Goal: Complete application form

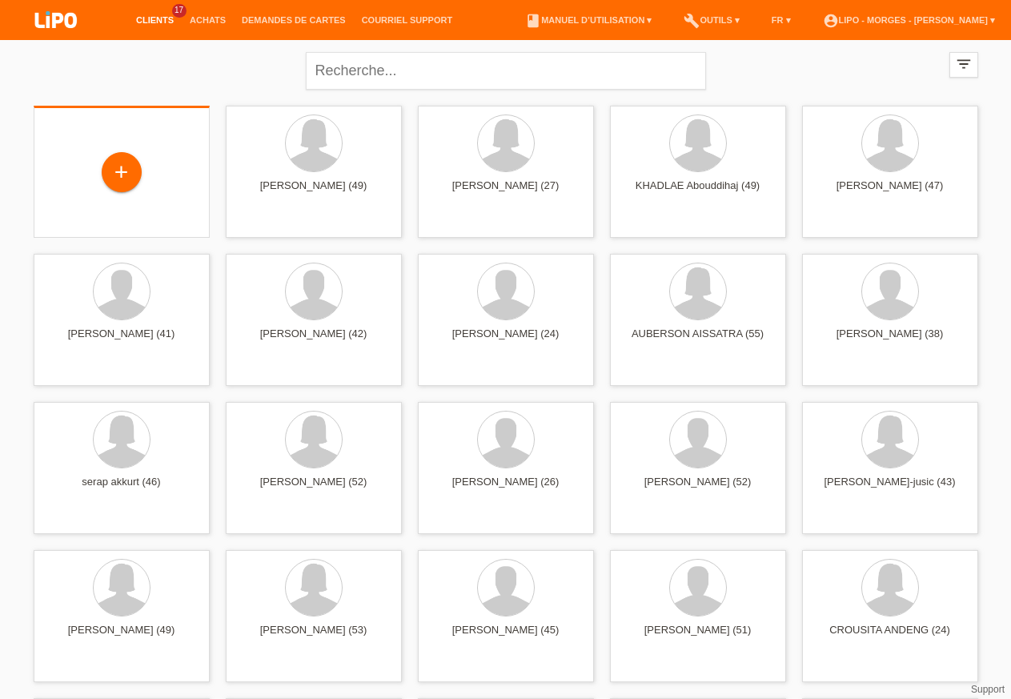
click at [90, 178] on div "+" at bounding box center [121, 173] width 150 height 42
click at [114, 167] on div "+" at bounding box center [122, 172] width 40 height 40
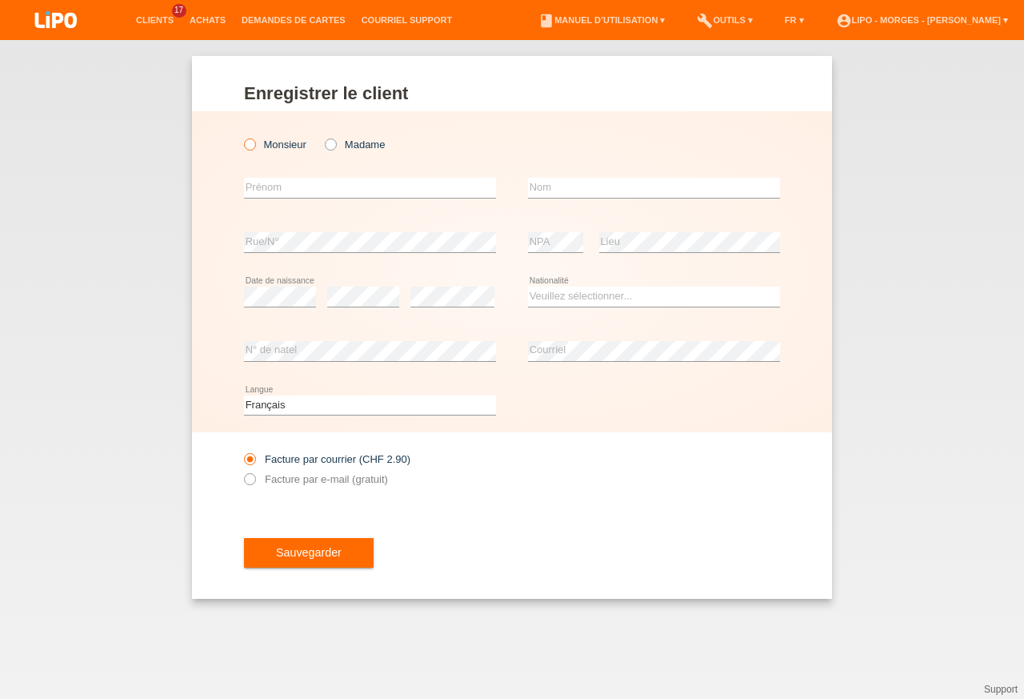
click at [287, 144] on label "Monsieur" at bounding box center [275, 144] width 62 height 12
click at [254, 144] on input "Monsieur" at bounding box center [249, 143] width 10 height 10
radio input "true"
click at [278, 187] on input "text" at bounding box center [370, 188] width 252 height 20
drag, startPoint x: 290, startPoint y: 194, endPoint x: 293, endPoint y: 185, distance: 10.1
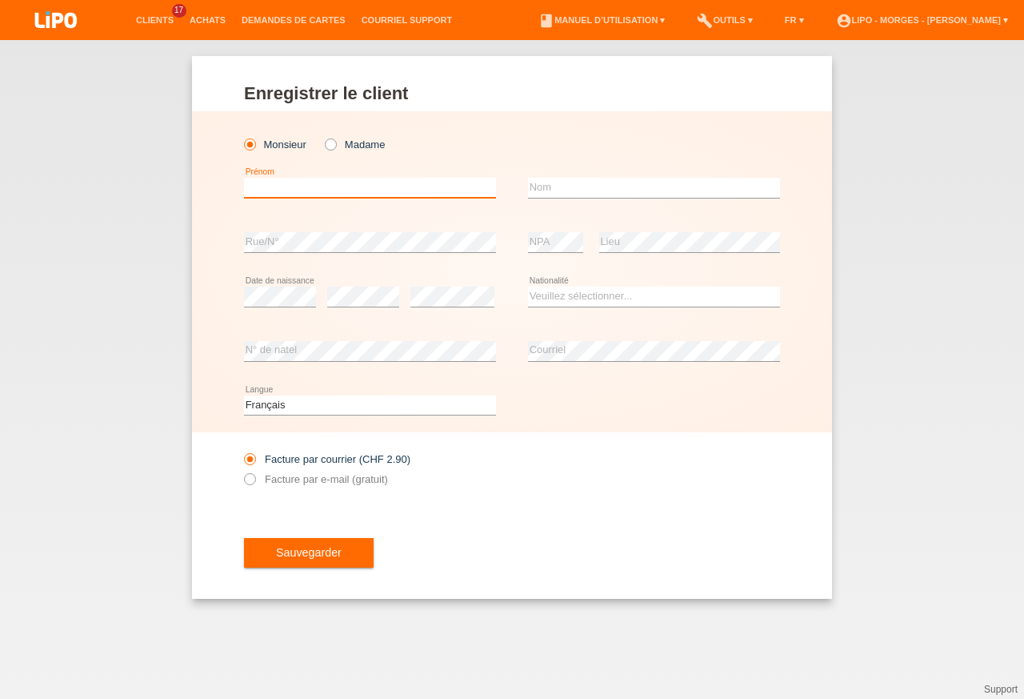
click at [291, 186] on input "text" at bounding box center [370, 188] width 252 height 20
click at [295, 185] on input "text" at bounding box center [370, 188] width 252 height 20
type input "samuel"
click at [575, 178] on div "error Nom" at bounding box center [654, 188] width 252 height 54
click at [563, 193] on input "text" at bounding box center [654, 188] width 252 height 20
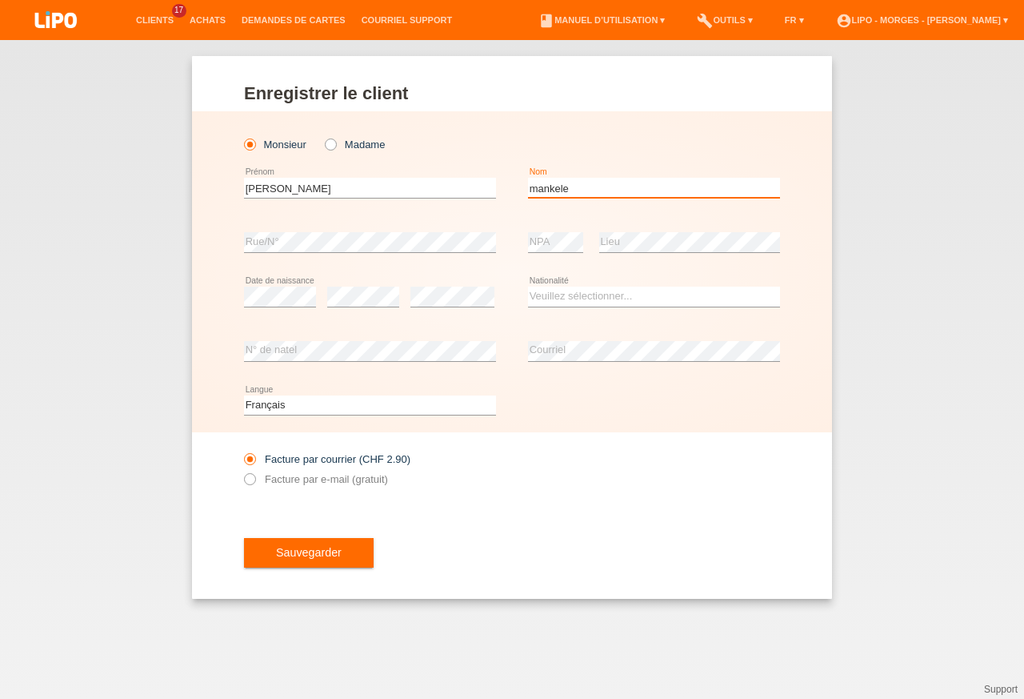
type input "mankele"
click at [528, 287] on select "Veuillez sélectionner... Suisse Allemagne Autriche Liechtenstein ------------ A…" at bounding box center [654, 296] width 252 height 19
select select "CH"
click at [0, 0] on option "Suisse" at bounding box center [0, 0] width 0 height 0
click at [367, 183] on input "samuel" at bounding box center [370, 188] width 252 height 20
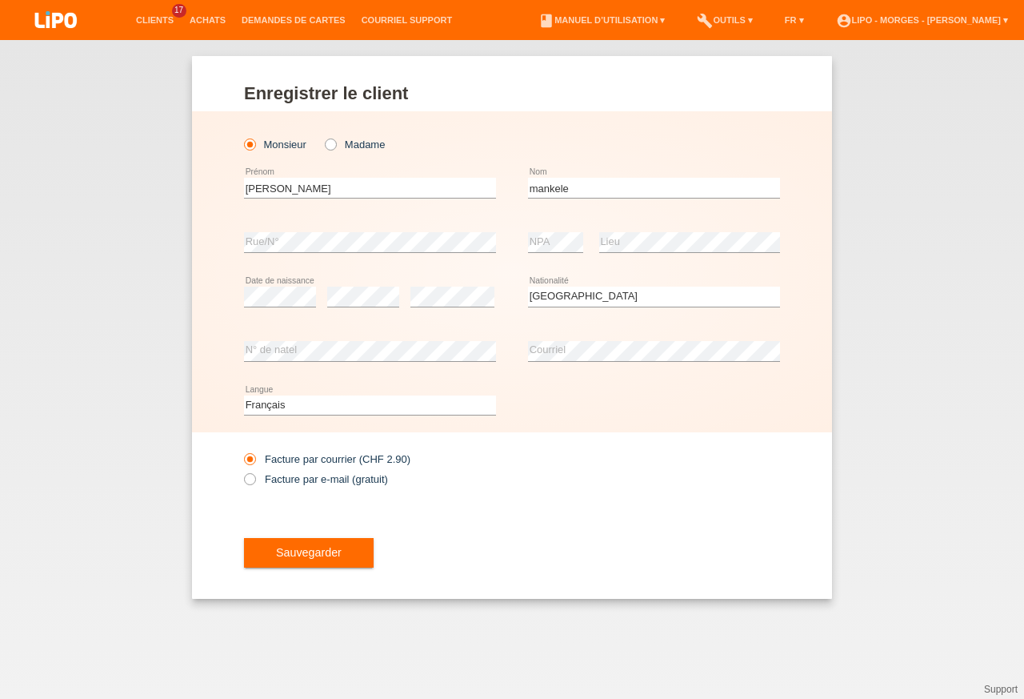
click at [317, 340] on div "error N° de natel" at bounding box center [370, 351] width 252 height 54
click at [287, 477] on label "Facture par e-mail (gratuit)" at bounding box center [316, 479] width 144 height 12
click at [254, 477] on input "Facture par e-mail (gratuit)" at bounding box center [249, 483] width 10 height 20
radio input "true"
click at [288, 563] on button "Sauvegarder" at bounding box center [309, 553] width 130 height 30
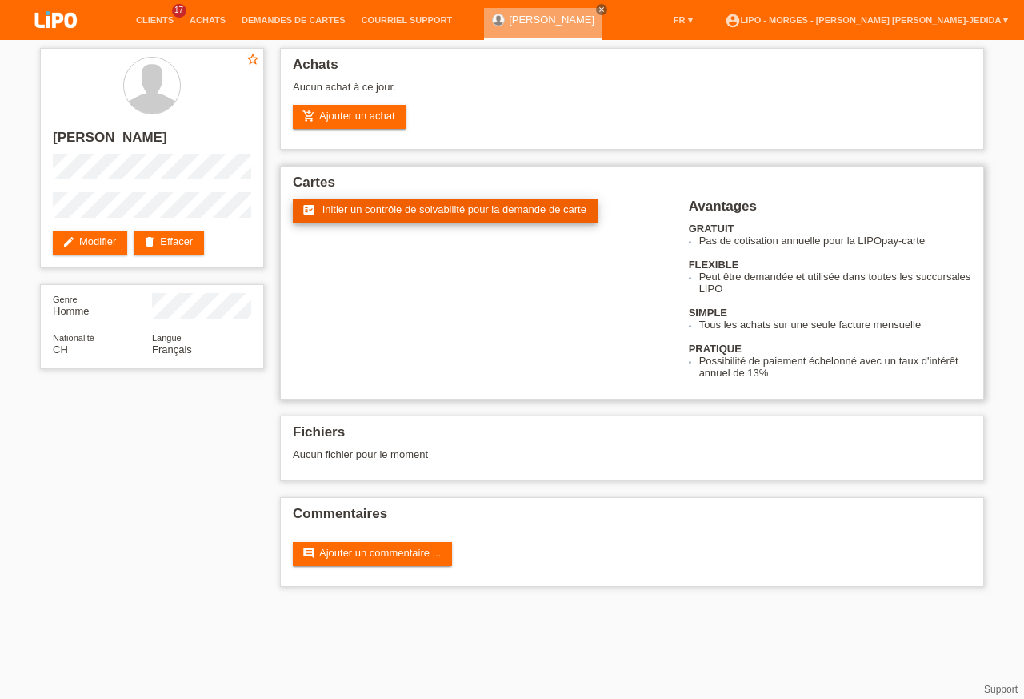
click at [367, 214] on span "Initier un contrôle de solvabilité pour la demande de carte" at bounding box center [455, 209] width 264 height 12
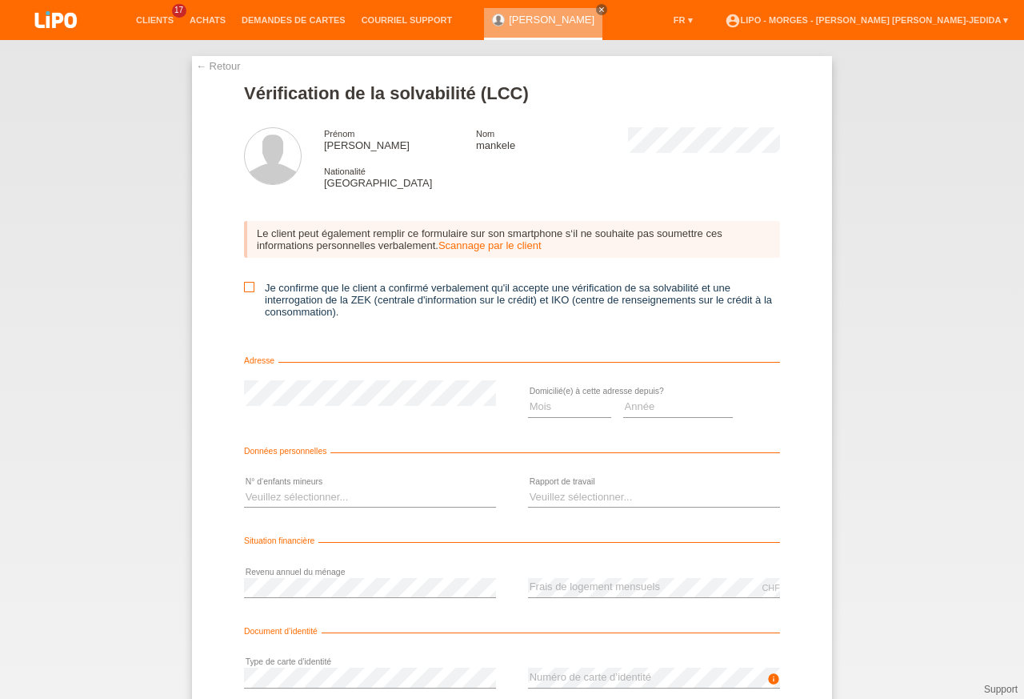
click at [246, 291] on icon at bounding box center [249, 287] width 10 height 10
click at [246, 291] on input "Je confirme que le client a confirmé verbalement qu'il accepte une vérification…" at bounding box center [249, 287] width 10 height 10
checkbox input "true"
click at [528, 397] on select "Mois 01 02 03 04 05 06 07 08 09 10" at bounding box center [569, 406] width 83 height 19
select select "07"
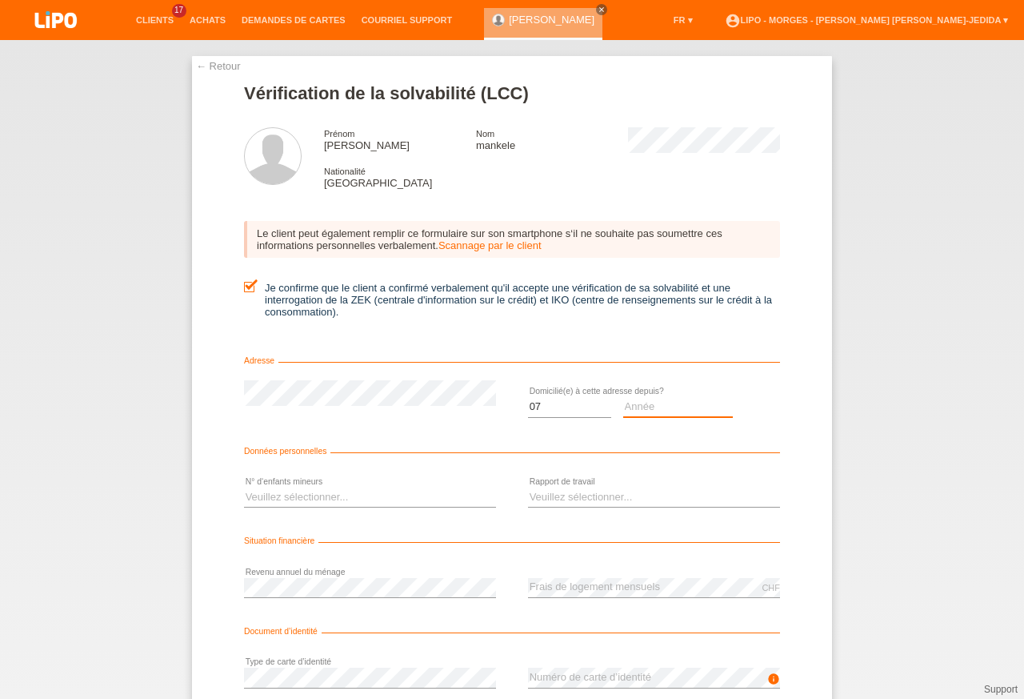
click at [623, 397] on select "Année 2025 2024 2023 2022 2021 2020 2019 2018 2017 2016 2015 2014 2013 2012 201…" at bounding box center [678, 406] width 110 height 19
select select "2023"
click at [244, 487] on select "Veuillez sélectionner... 0 1 2 3 4 5 6 7 8 9" at bounding box center [370, 496] width 252 height 19
select select "3"
click at [0, 0] on option "3" at bounding box center [0, 0] width 0 height 0
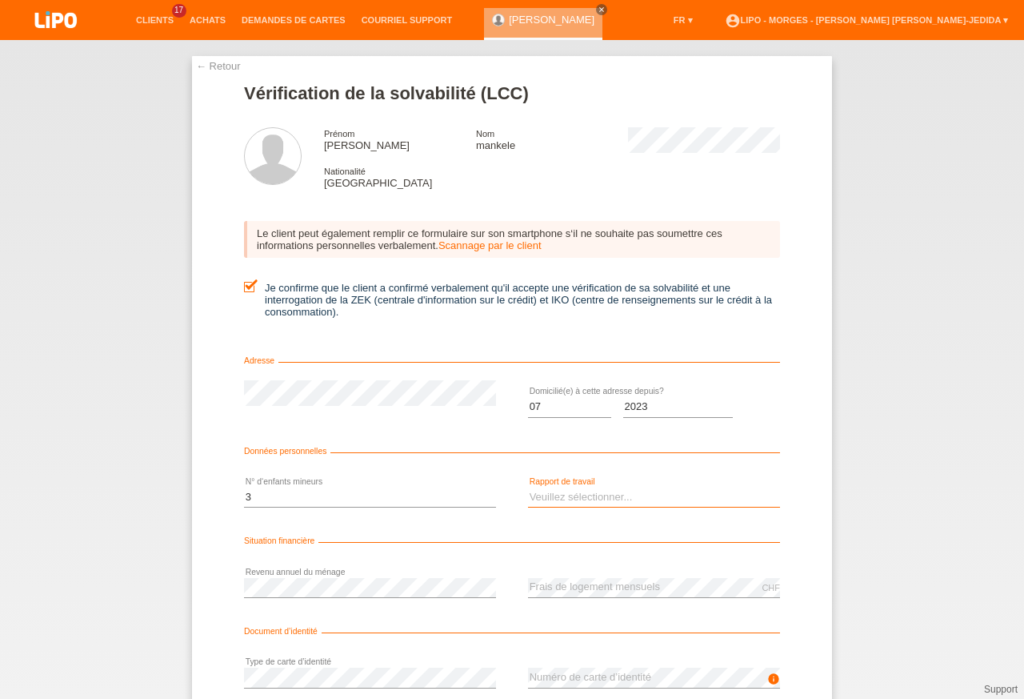
click at [528, 487] on select "Veuillez sélectionner... A durée indéterminée A durée déterminée Apprenti/étudi…" at bounding box center [654, 496] width 252 height 19
select select "UNLIMITED"
click at [0, 0] on option "A durée indéterminée" at bounding box center [0, 0] width 0 height 0
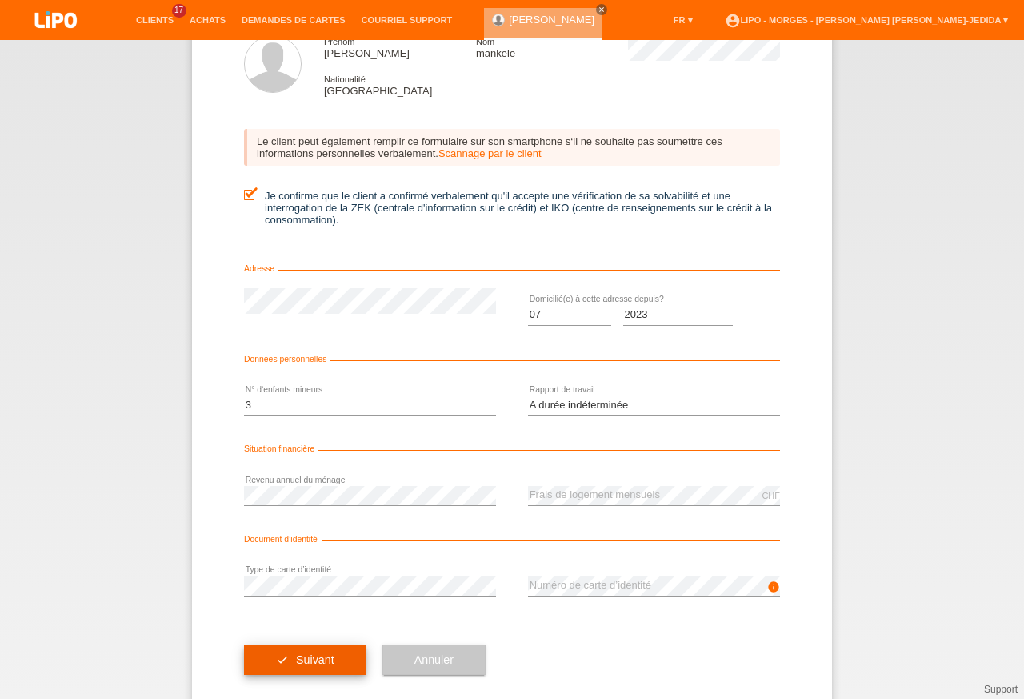
click at [253, 663] on button "check Suivant" at bounding box center [305, 659] width 122 height 30
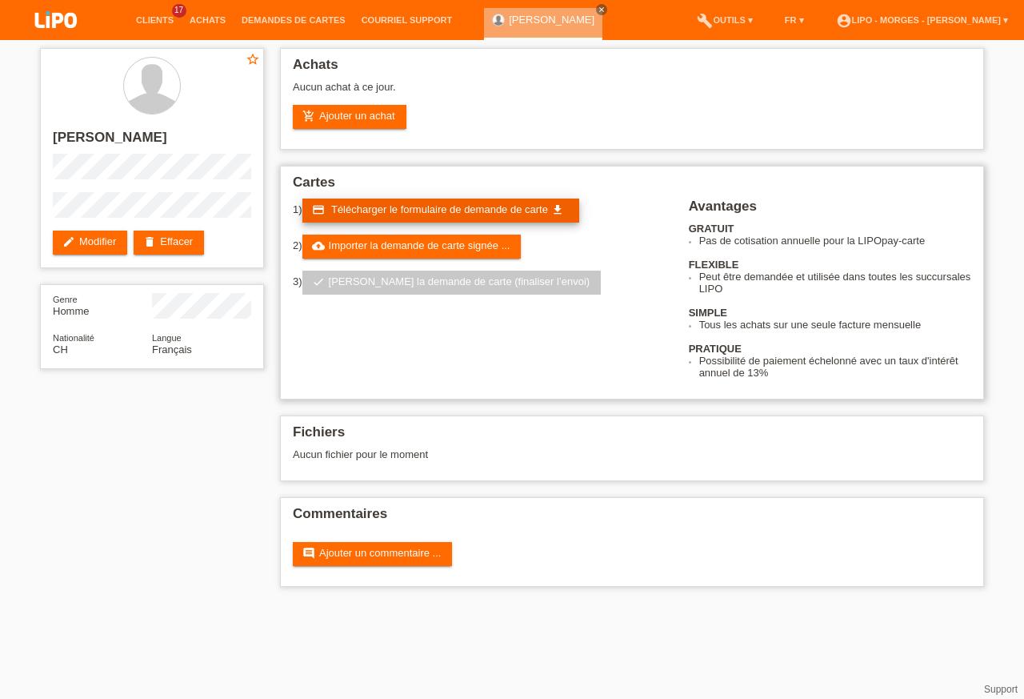
click at [366, 215] on span "Télécharger le formulaire de demande de carte" at bounding box center [439, 209] width 217 height 12
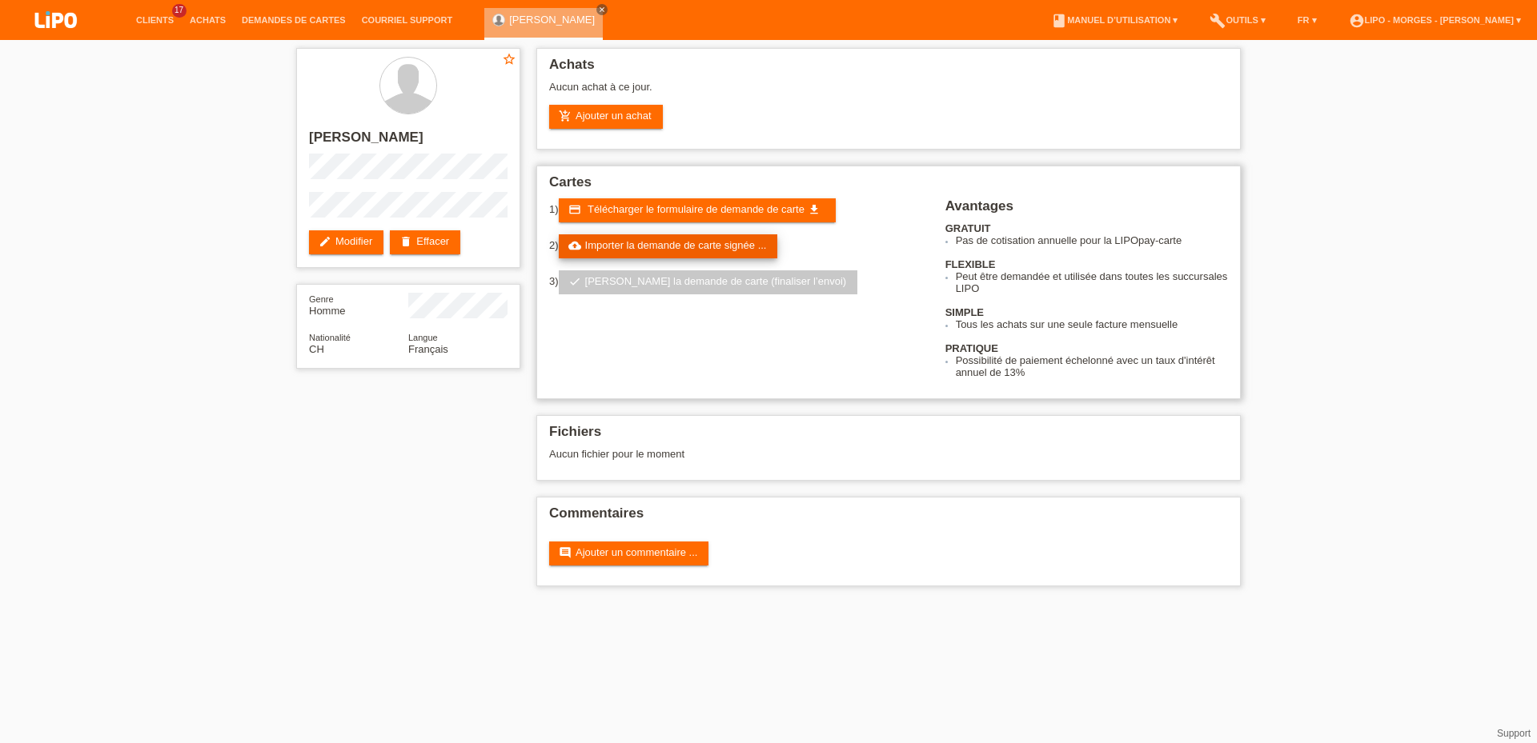
click at [708, 240] on link "cloud_upload Importer la demande de carte signée ..." at bounding box center [668, 246] width 219 height 24
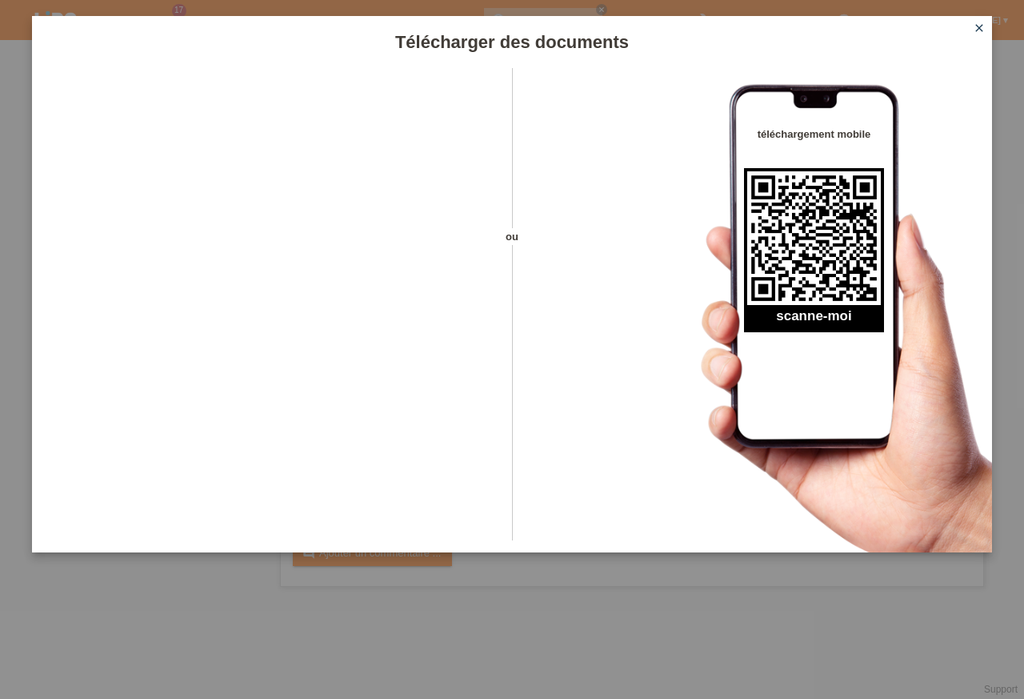
click at [121, 529] on div at bounding box center [258, 309] width 452 height 483
click at [980, 26] on icon "close" at bounding box center [979, 28] width 13 height 13
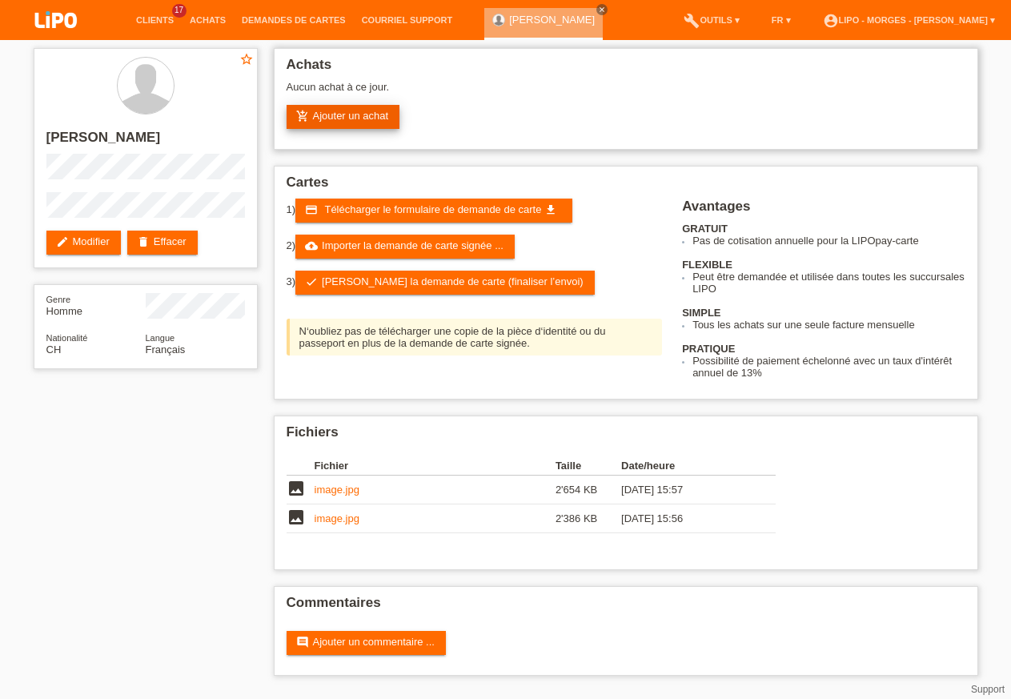
click at [355, 114] on link "add_shopping_cart Ajouter un achat" at bounding box center [344, 117] width 114 height 24
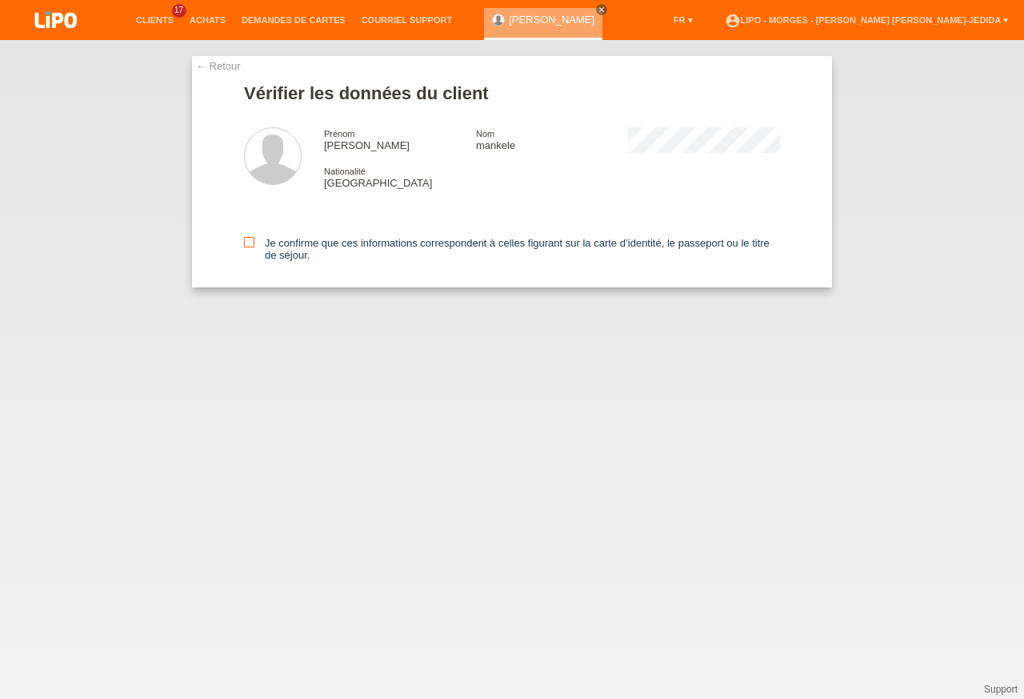
click at [249, 245] on icon at bounding box center [249, 242] width 10 height 10
click at [249, 245] on input "Je confirme que ces informations correspondent à celles figurant sur la carte d…" at bounding box center [249, 242] width 10 height 10
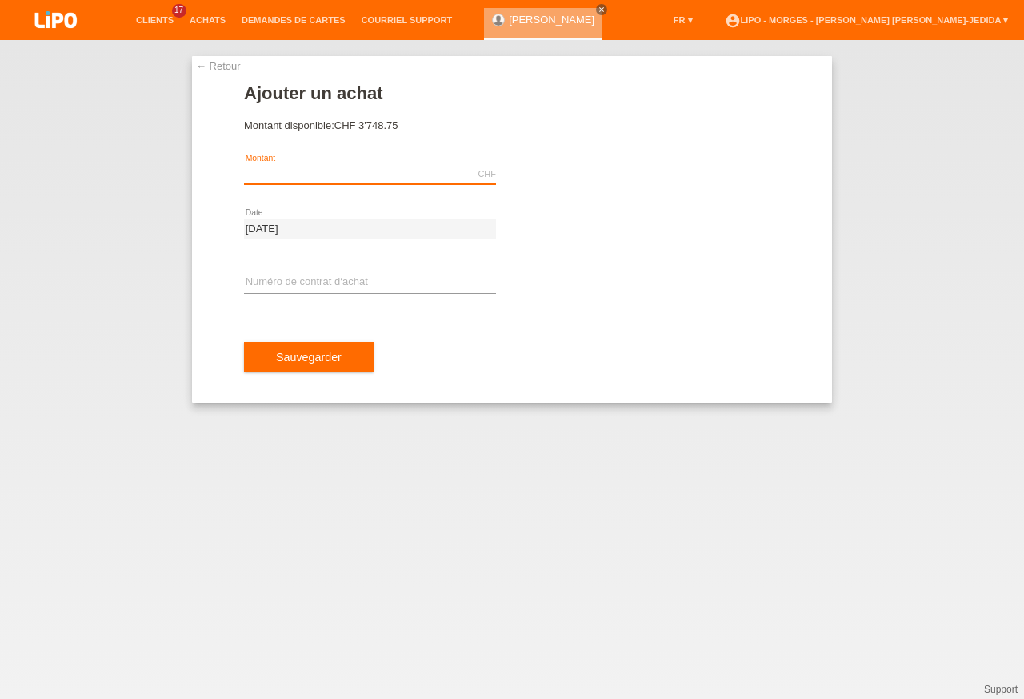
click at [298, 180] on input "text" at bounding box center [370, 174] width 252 height 20
type input "x"
type input "u"
type input "499.00"
click at [312, 273] on div "error Numéro de contrat d‘achat" at bounding box center [370, 283] width 252 height 54
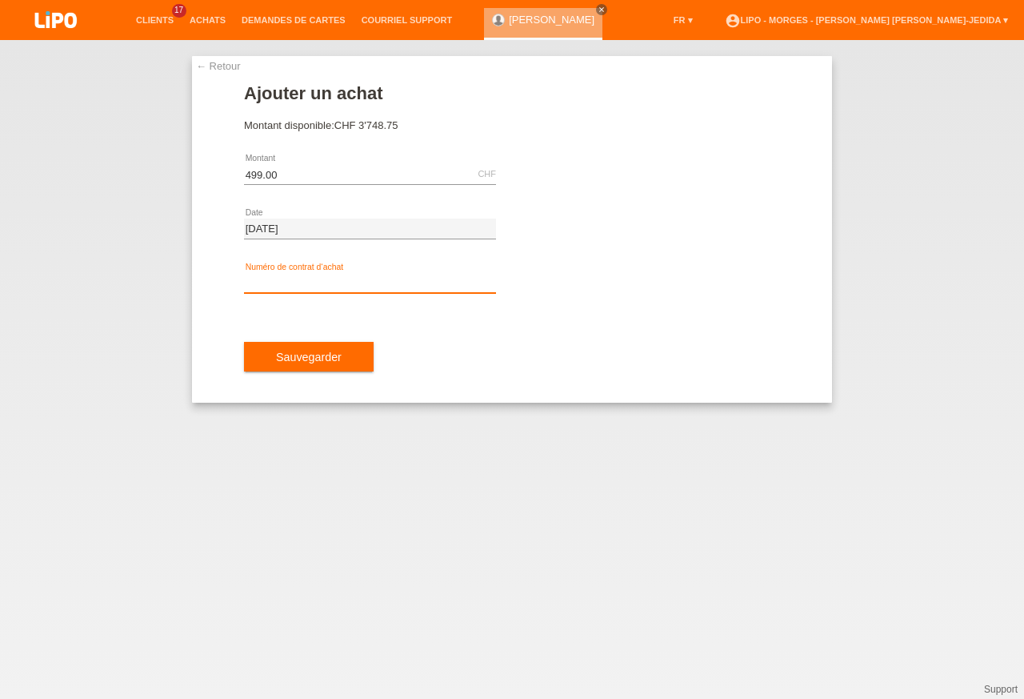
click at [312, 283] on input "text" at bounding box center [370, 283] width 252 height 20
type input "XU0DTG"
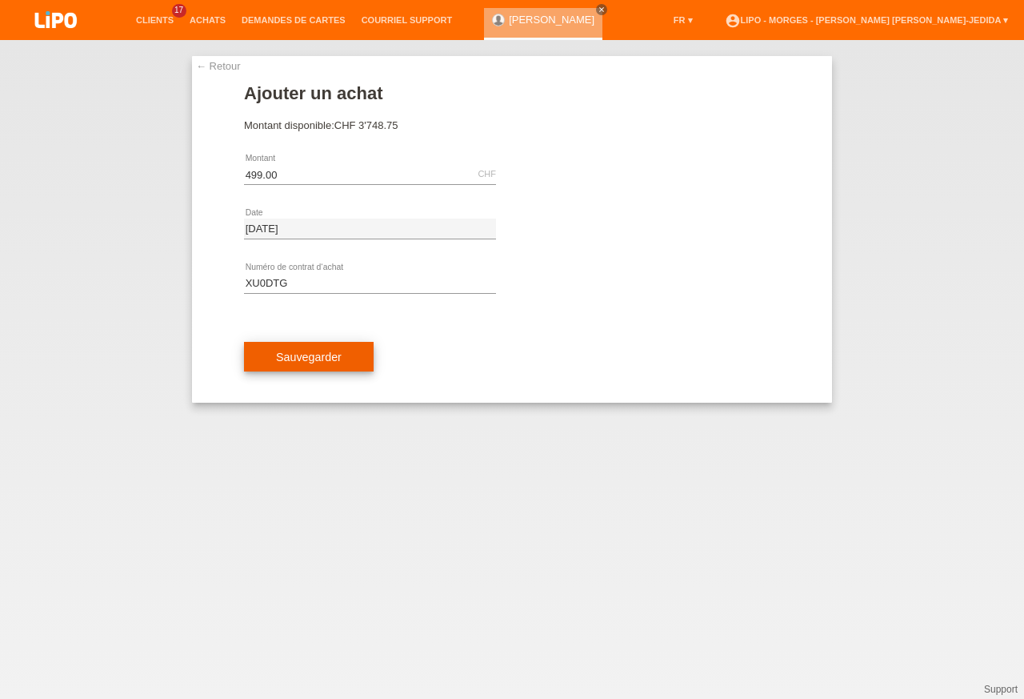
click at [295, 367] on button "Sauvegarder" at bounding box center [309, 357] width 130 height 30
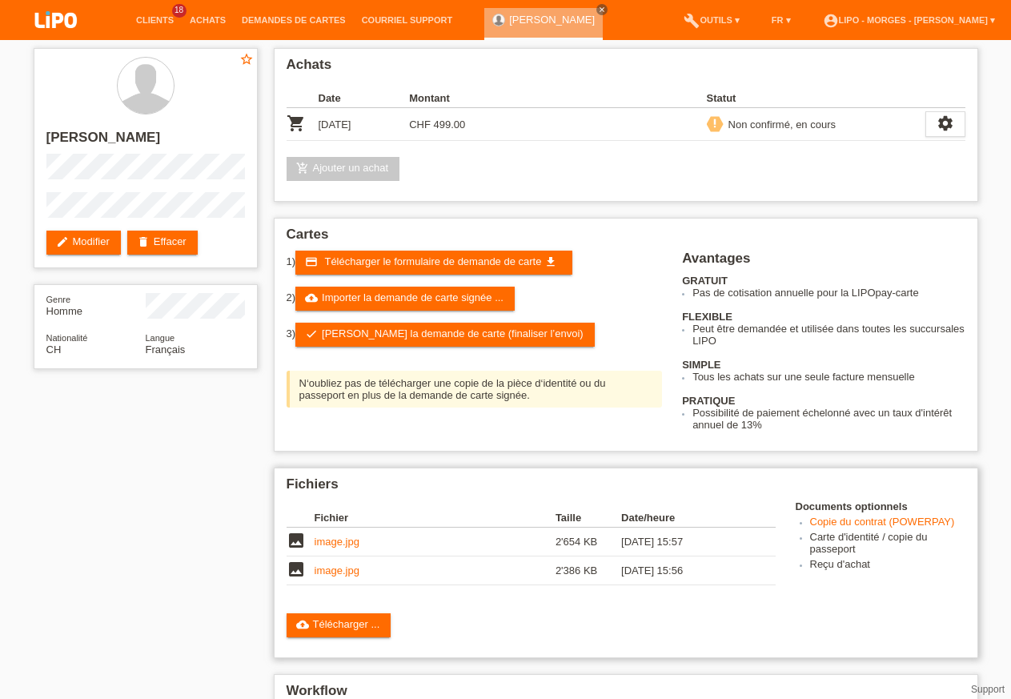
click at [877, 531] on li "Copie du contrat (POWERPAY)" at bounding box center [887, 522] width 155 height 15
click at [823, 527] on link "Copie du contrat (POWERPAY)" at bounding box center [882, 521] width 145 height 12
click at [406, 302] on link "cloud_upload Importer la demande de carte signée ..." at bounding box center [404, 299] width 219 height 24
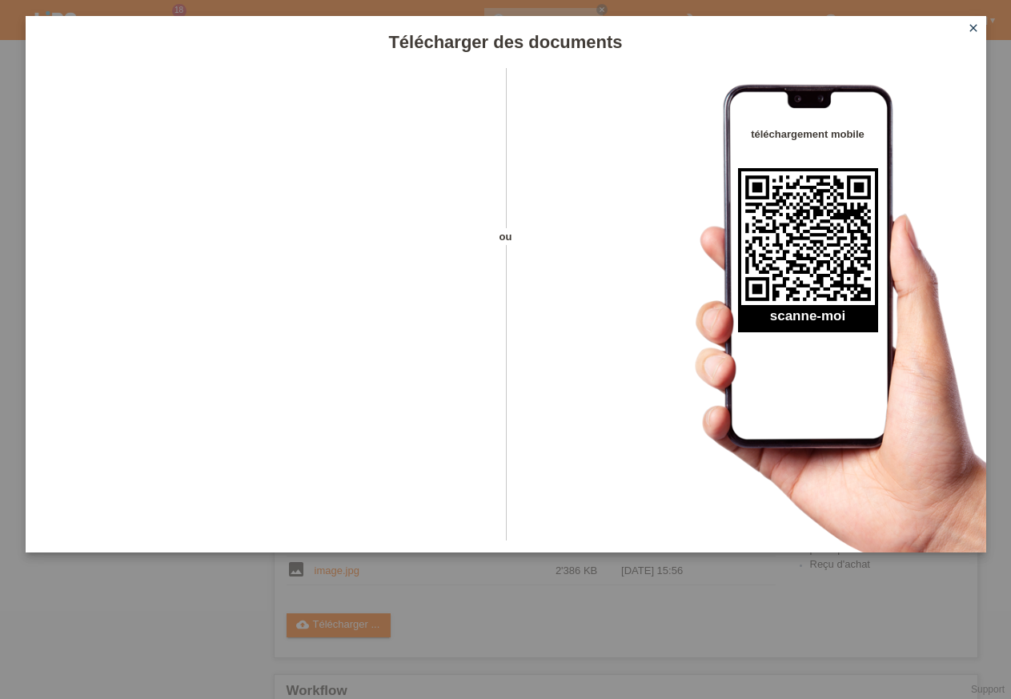
click at [974, 27] on icon "close" at bounding box center [973, 28] width 13 height 13
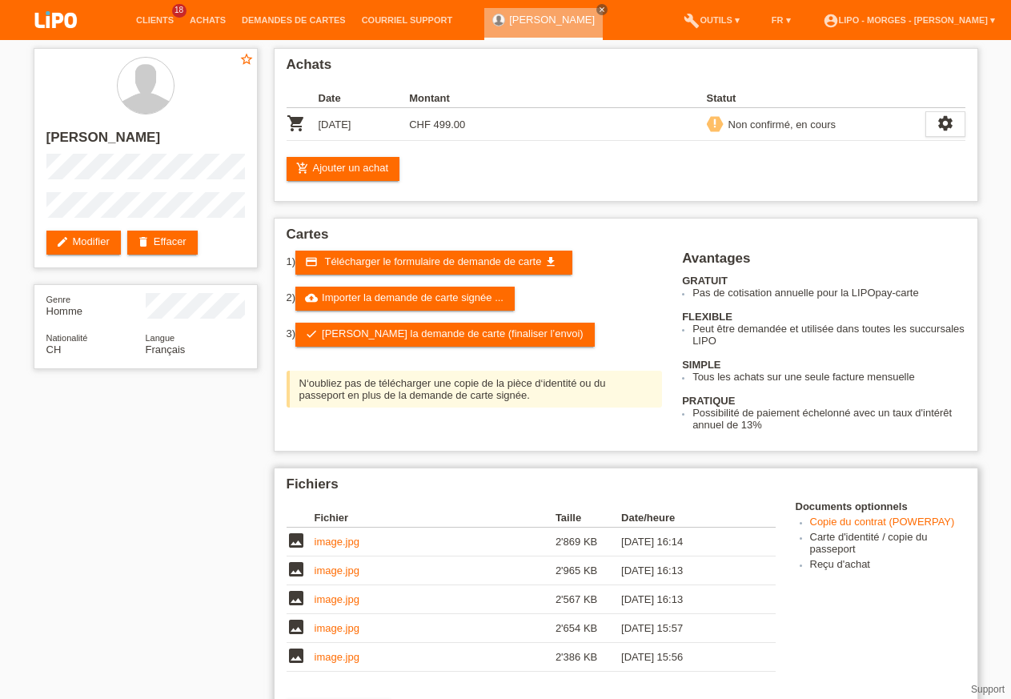
click at [344, 547] on link "image.jpg" at bounding box center [337, 541] width 45 height 12
click at [343, 576] on link "image.jpg" at bounding box center [337, 570] width 45 height 12
click at [327, 547] on link "image.jpg" at bounding box center [337, 541] width 45 height 12
click at [347, 585] on td "image.jpg" at bounding box center [435, 570] width 241 height 29
click at [346, 576] on link "image.jpg" at bounding box center [337, 570] width 45 height 12
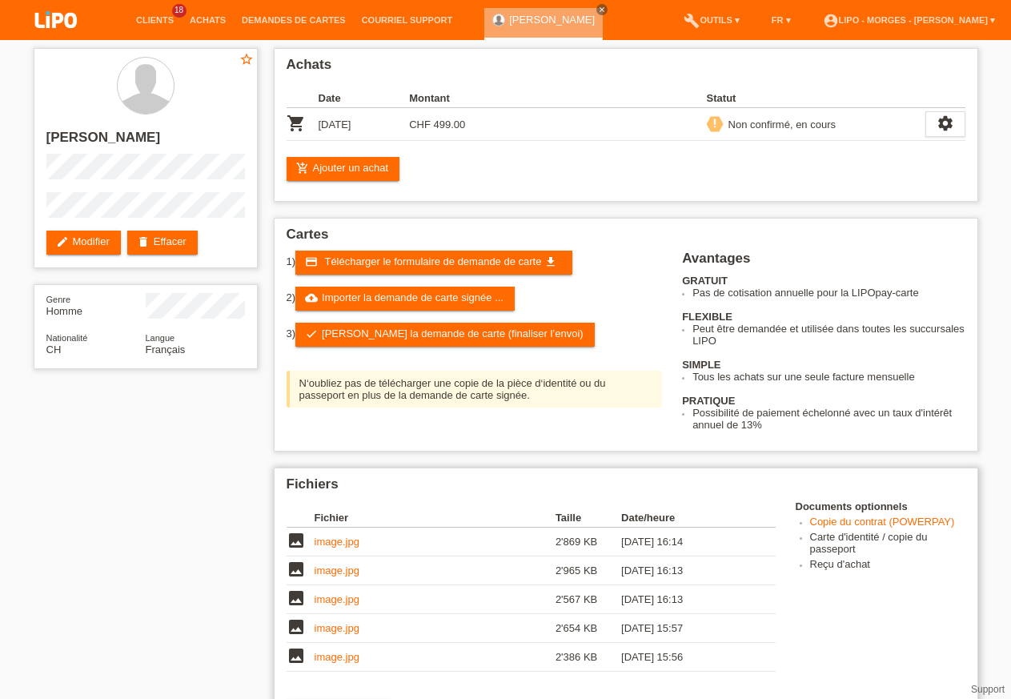
click at [352, 605] on link "image.jpg" at bounding box center [337, 599] width 45 height 12
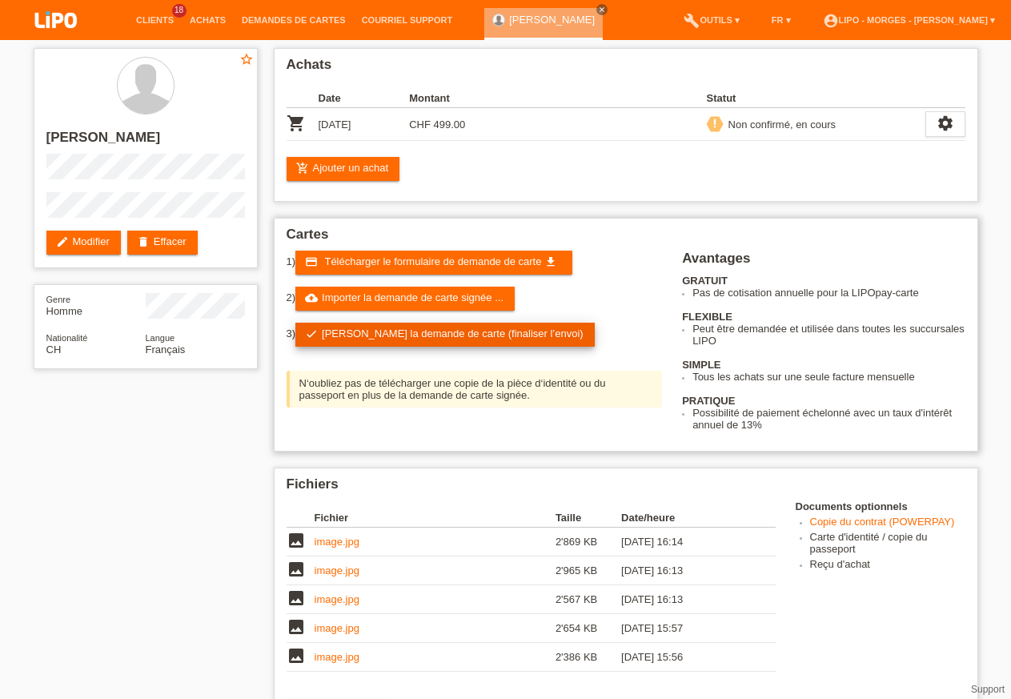
click at [335, 337] on link "check Soumettre la demande de carte (finaliser l’envoi)" at bounding box center [444, 335] width 299 height 24
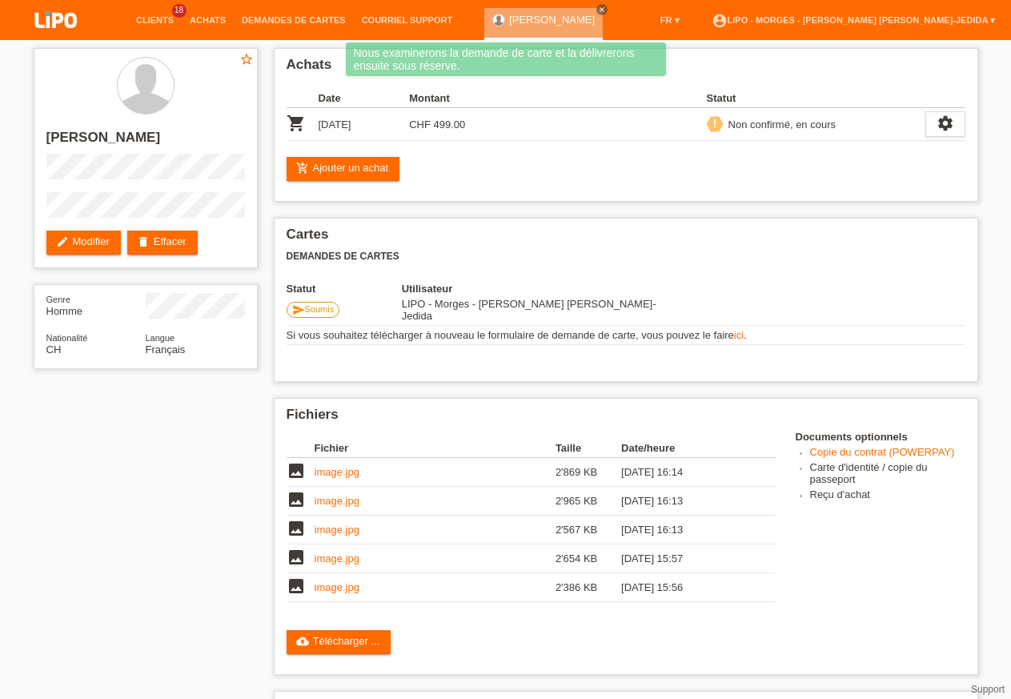
scroll to position [160, 0]
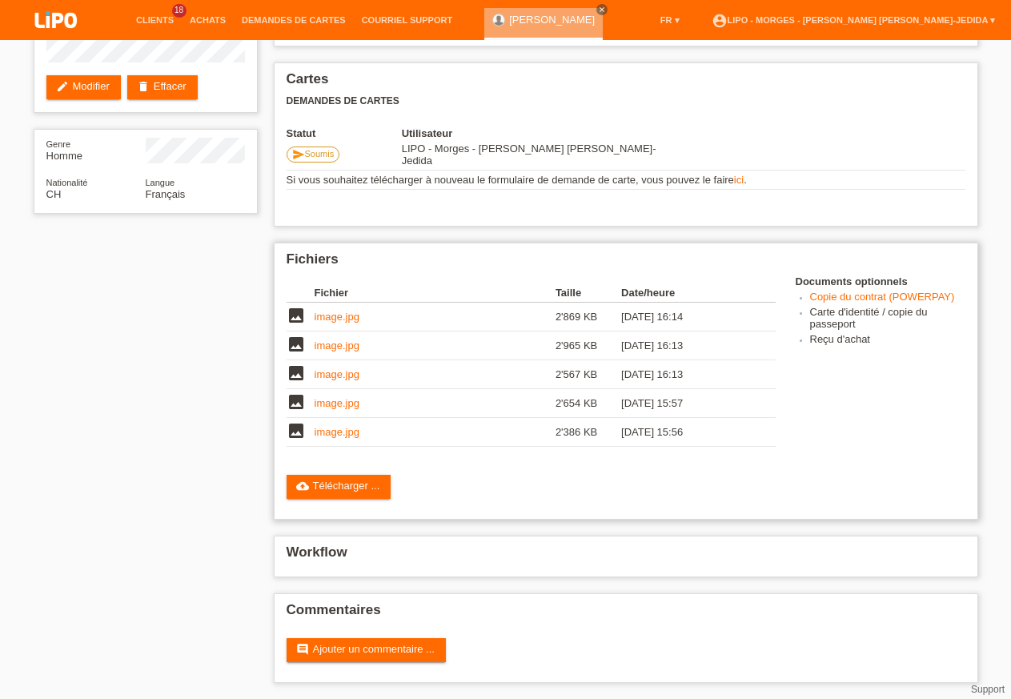
click at [898, 291] on link "Copie du contrat (POWERPAY)" at bounding box center [882, 297] width 145 height 12
click at [215, 19] on link "Achats" at bounding box center [208, 20] width 52 height 10
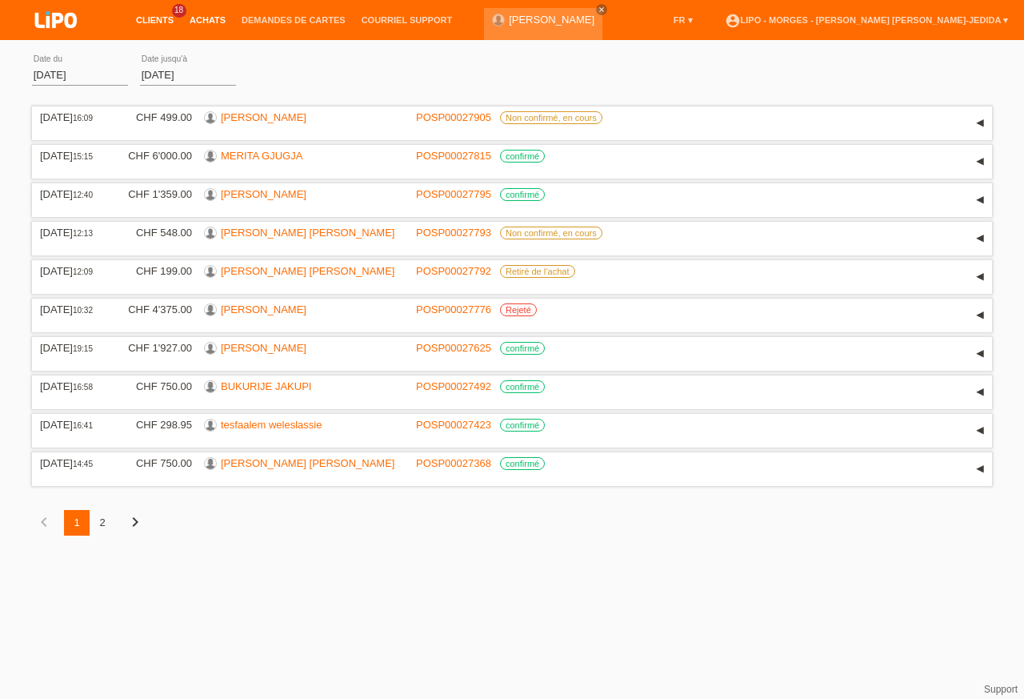
click at [147, 19] on link "Clients" at bounding box center [155, 20] width 54 height 10
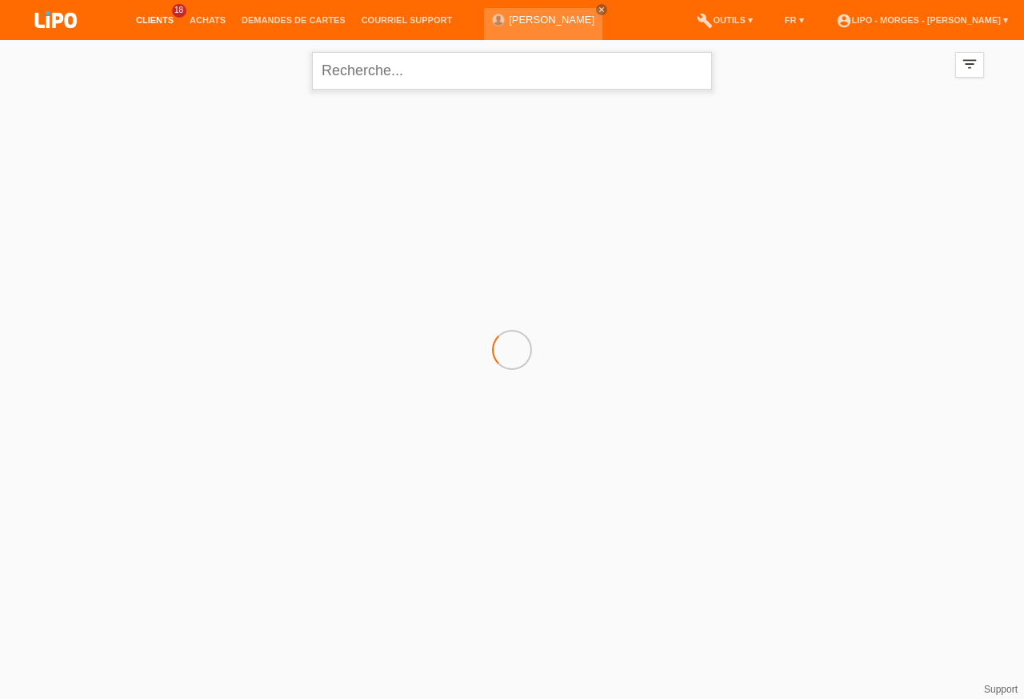
click at [364, 69] on input "text" at bounding box center [512, 71] width 400 height 38
paste input "Ragouba"
type input "Ragouba"
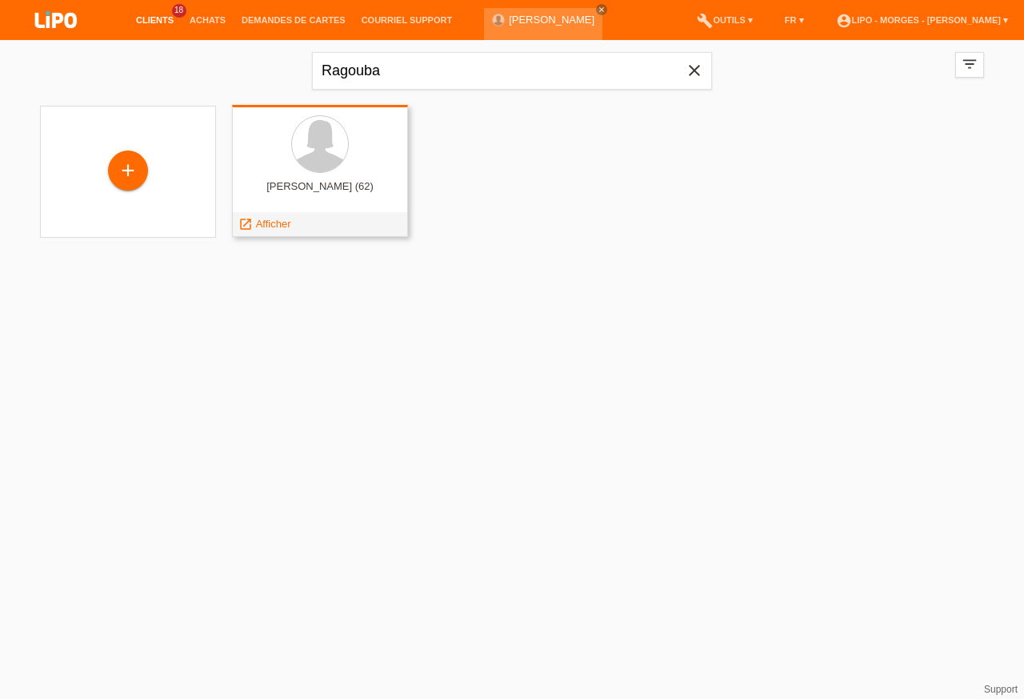
click at [290, 160] on div at bounding box center [320, 145] width 150 height 60
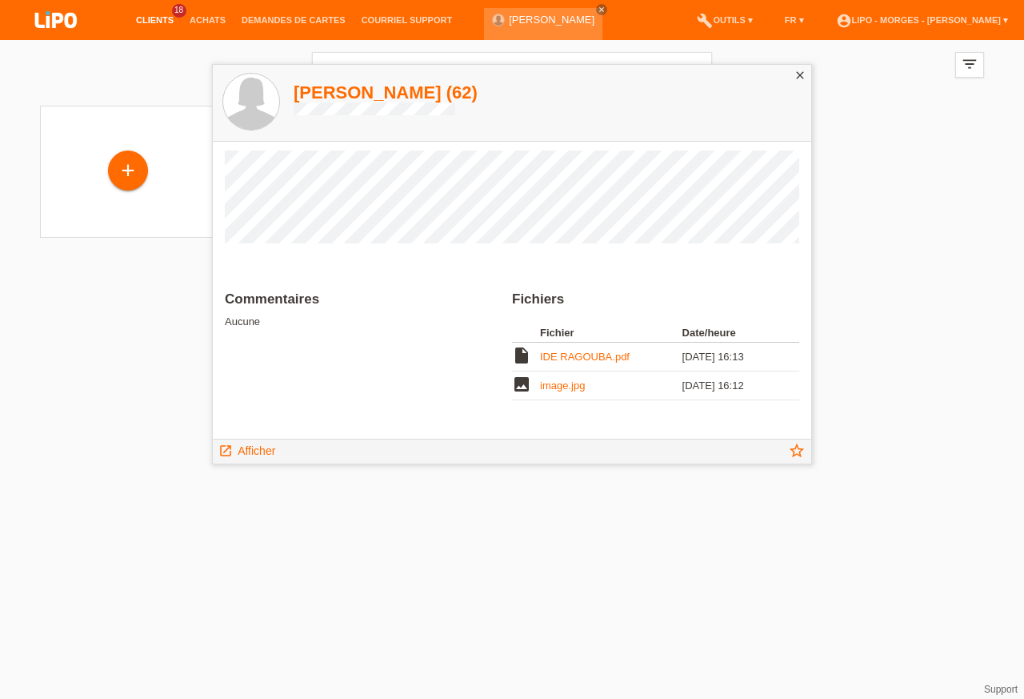
click at [256, 258] on html "Clients 18 Achats Demandes de cartes Courriel Support close" at bounding box center [512, 129] width 1024 height 258
click at [256, 451] on span "Afficher" at bounding box center [257, 450] width 38 height 13
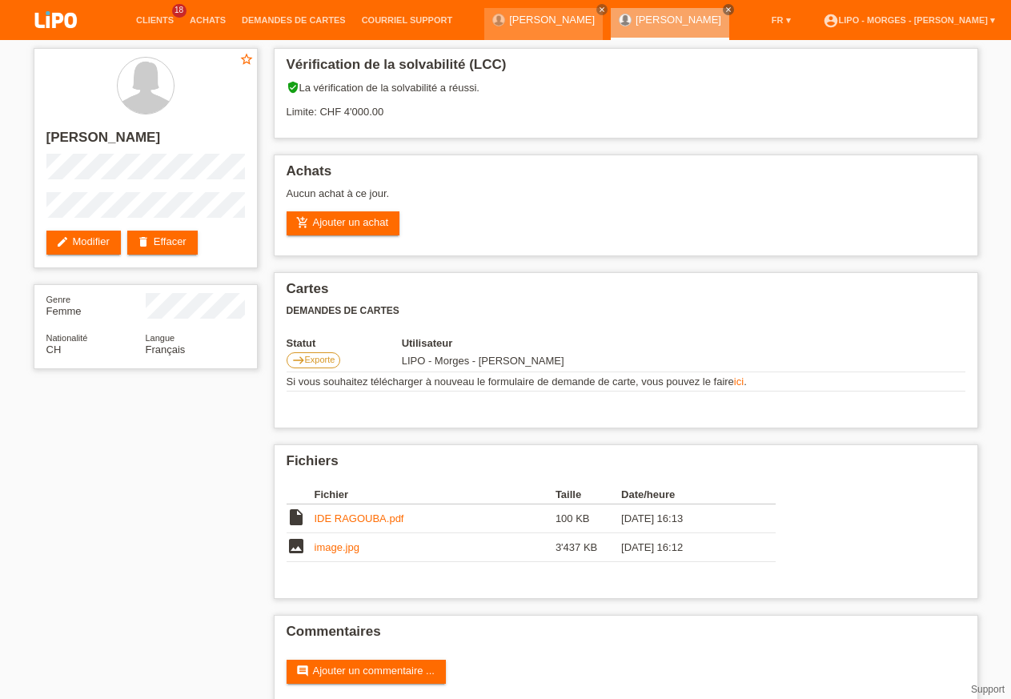
scroll to position [34, 0]
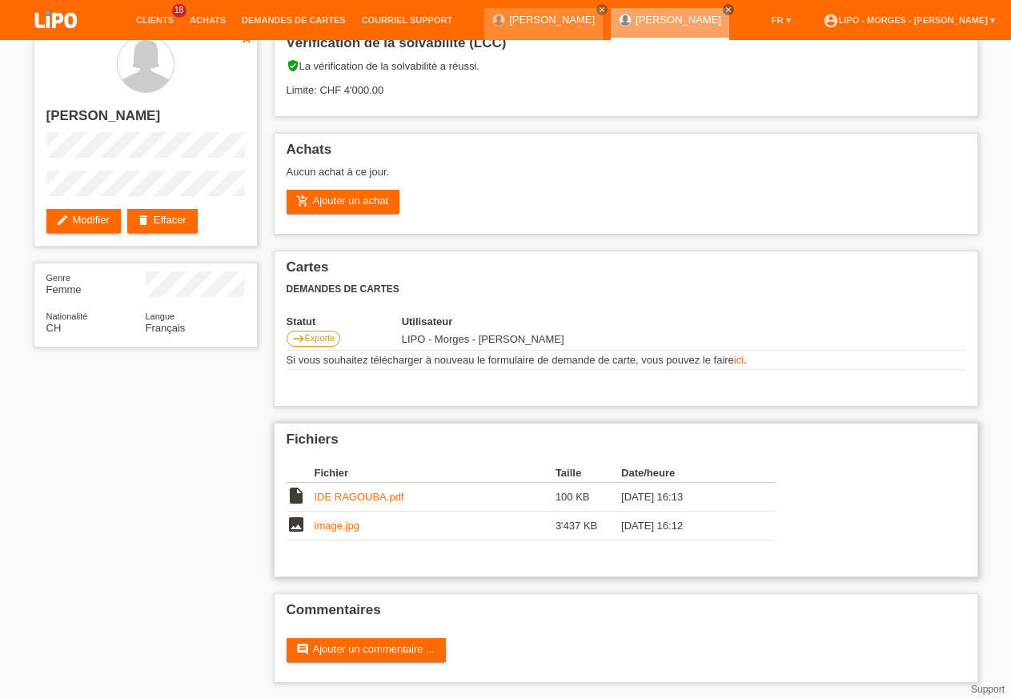
click at [334, 491] on link "IDE RAGOUBA.pdf" at bounding box center [360, 497] width 90 height 12
click at [336, 523] on link "image.jpg" at bounding box center [337, 525] width 45 height 12
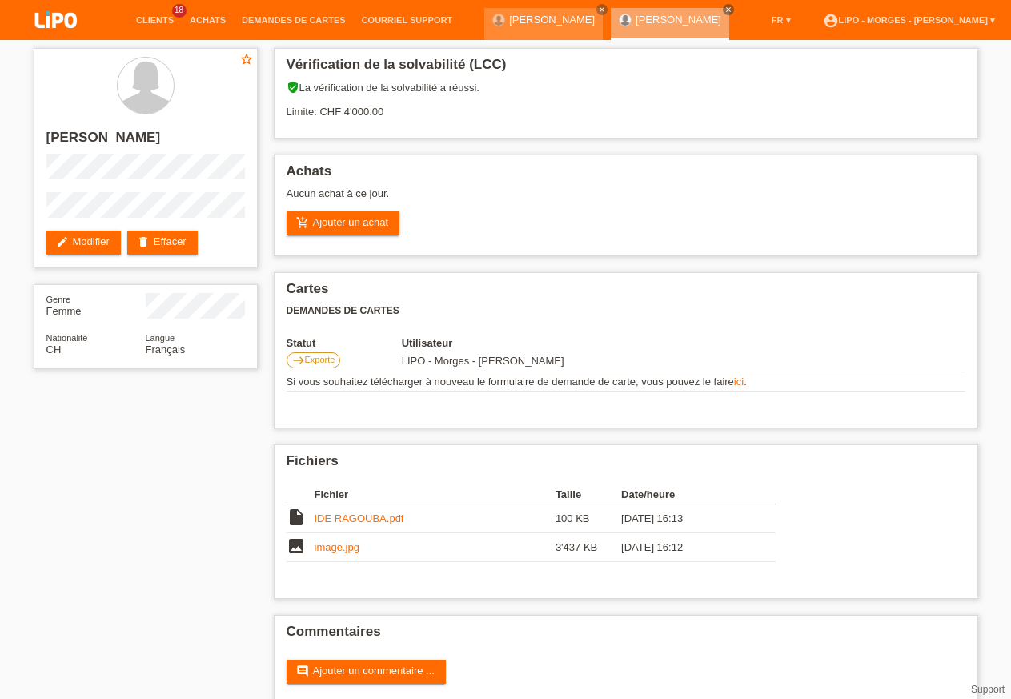
drag, startPoint x: 26, startPoint y: 523, endPoint x: 55, endPoint y: 515, distance: 30.7
click at [30, 524] on div "star_border [PERSON_NAME] edit Modifier delete Effacer Genre Femme Nationalité …" at bounding box center [506, 380] width 960 height 680
click at [218, 519] on div "star_border [PERSON_NAME] edit Modifier delete Effacer Genre Femme Nationalité …" at bounding box center [506, 380] width 960 height 680
click at [158, 572] on div "star_border [PERSON_NAME] edit Modifier delete Effacer Genre Femme Nationalité …" at bounding box center [506, 380] width 960 height 680
